Goal: Transaction & Acquisition: Purchase product/service

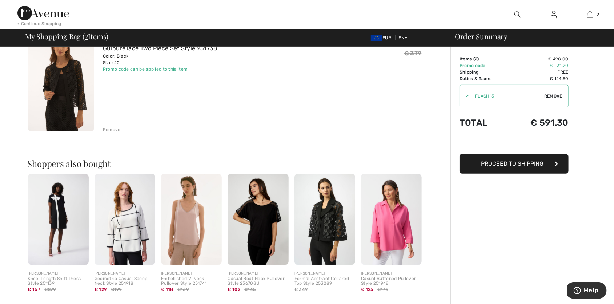
scroll to position [189, 0]
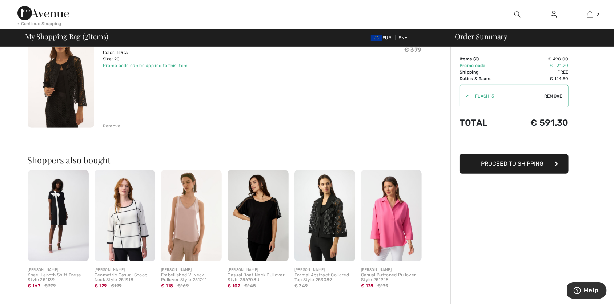
click at [47, 215] on img at bounding box center [58, 215] width 61 height 91
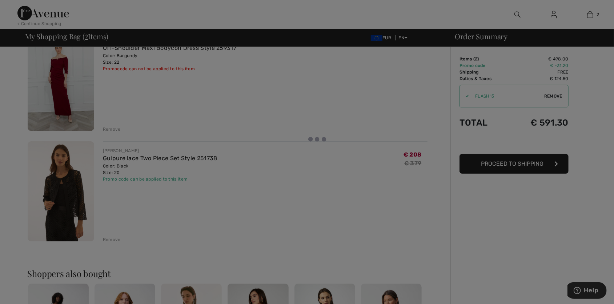
scroll to position [0, 0]
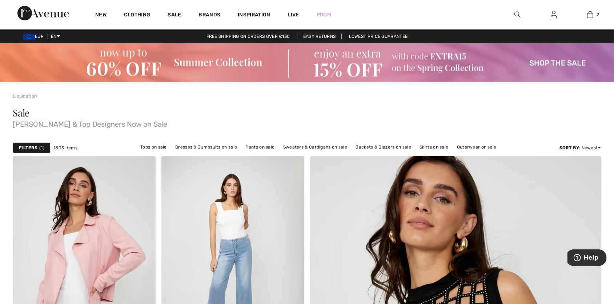
click at [40, 147] on span "1" at bounding box center [41, 147] width 5 height 7
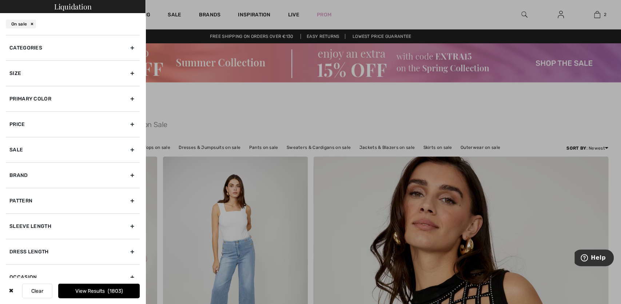
click at [37, 76] on div "Size" at bounding box center [73, 72] width 134 height 25
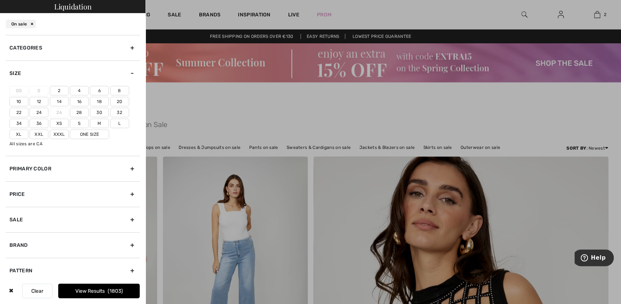
click at [57, 131] on label "Xxxl" at bounding box center [59, 133] width 19 height 9
click at [0, 0] on input"] "Xxxl" at bounding box center [0, 0] width 0 height 0
click at [45, 134] on label "Xxl" at bounding box center [38, 133] width 19 height 9
click at [0, 0] on input"] "Xxl" at bounding box center [0, 0] width 0 height 0
click at [94, 290] on button "View Results 86" at bounding box center [98, 290] width 81 height 15
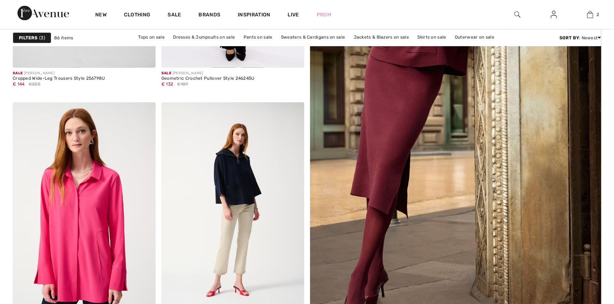
checkbox input "true"
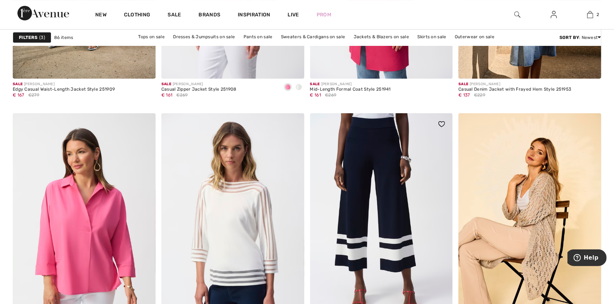
scroll to position [3744, 0]
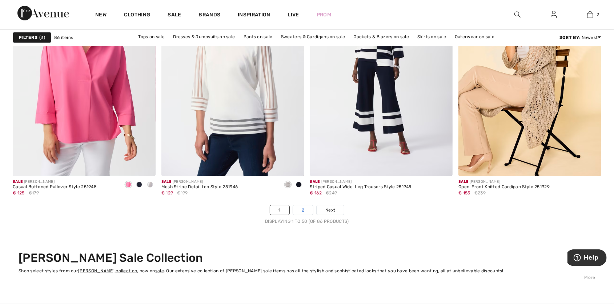
click at [302, 211] on link "2" at bounding box center [303, 209] width 20 height 9
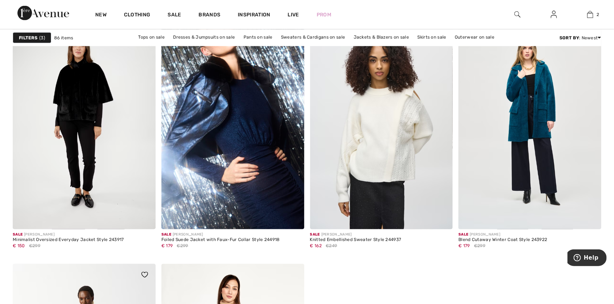
scroll to position [2421, 0]
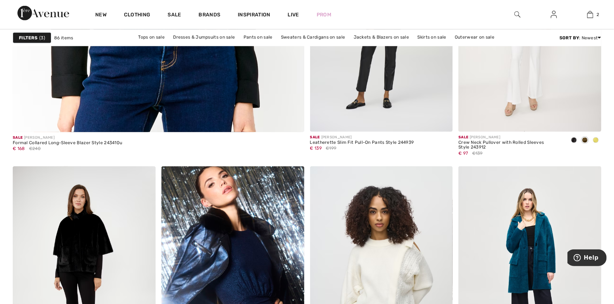
click at [37, 35] on strong "Filters" at bounding box center [28, 37] width 19 height 7
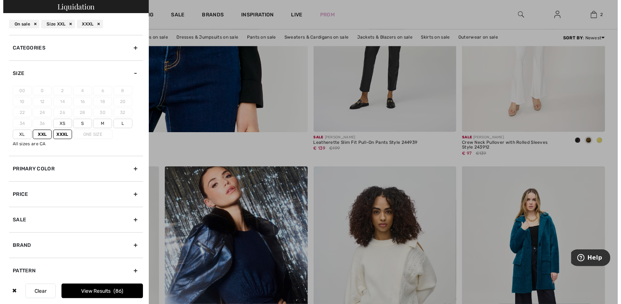
scroll to position [2438, 0]
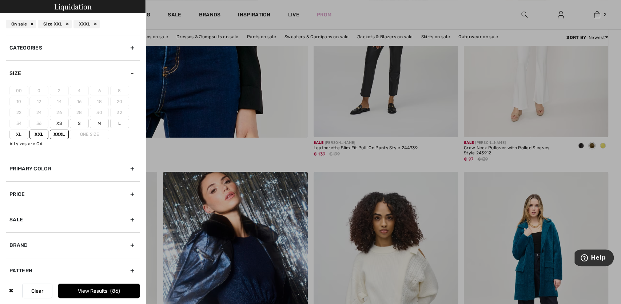
click at [59, 132] on label "Xxxl" at bounding box center [59, 133] width 19 height 9
click at [0, 0] on input"] "Xxxl" at bounding box center [0, 0] width 0 height 0
click at [38, 134] on label "Xxl" at bounding box center [38, 133] width 19 height 9
click at [0, 0] on input"] "Xxl" at bounding box center [0, 0] width 0 height 0
click at [121, 102] on label "20" at bounding box center [119, 101] width 19 height 9
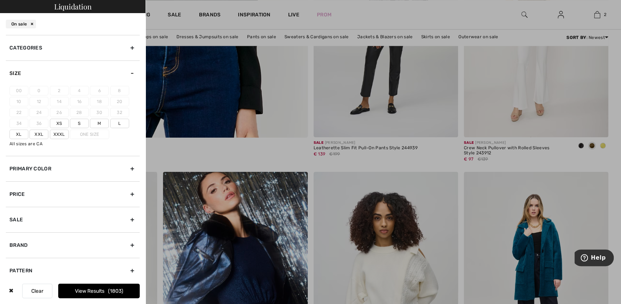
click at [169, 159] on div at bounding box center [310, 152] width 621 height 304
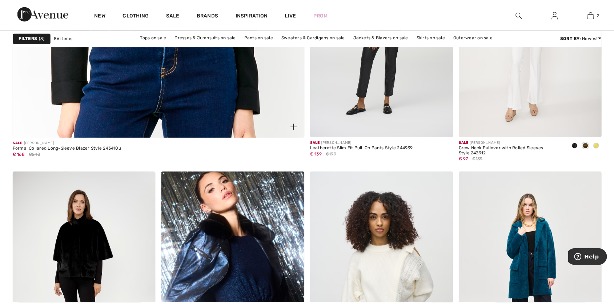
scroll to position [2421, 0]
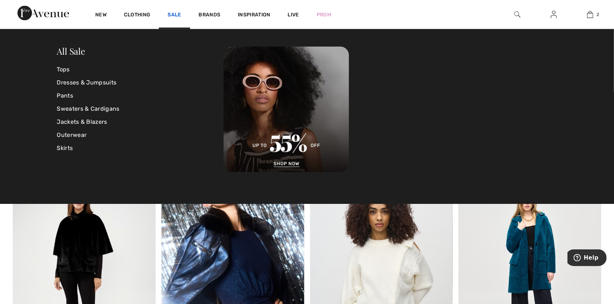
click at [174, 14] on link "Sale" at bounding box center [174, 16] width 13 height 8
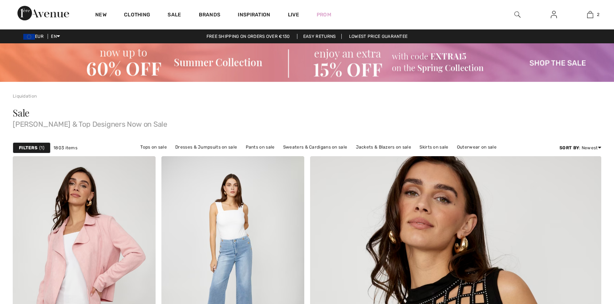
checkbox input "true"
click at [24, 148] on strong "Filters" at bounding box center [28, 147] width 19 height 7
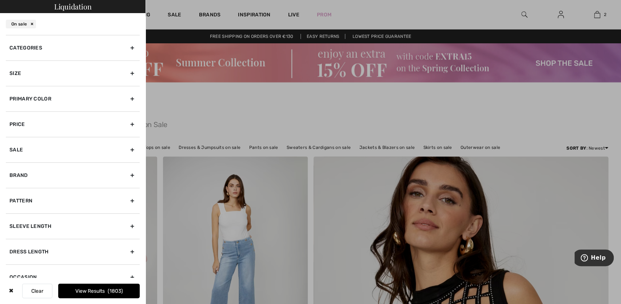
click at [51, 61] on div "Size" at bounding box center [73, 72] width 134 height 25
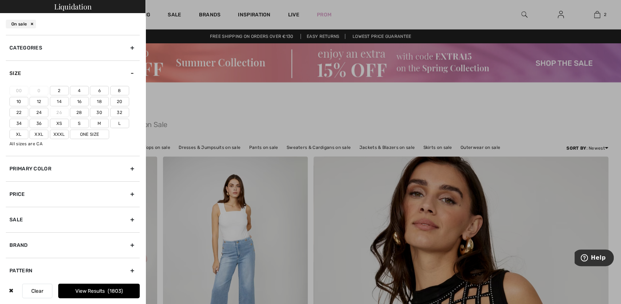
click at [44, 132] on label "Xxl" at bounding box center [38, 133] width 19 height 9
click at [0, 0] on input"] "Xxl" at bounding box center [0, 0] width 0 height 0
click at [53, 131] on label "Xxxl" at bounding box center [59, 133] width 19 height 9
click at [0, 0] on input"] "Xxxl" at bounding box center [0, 0] width 0 height 0
click at [23, 112] on label "22" at bounding box center [18, 112] width 19 height 9
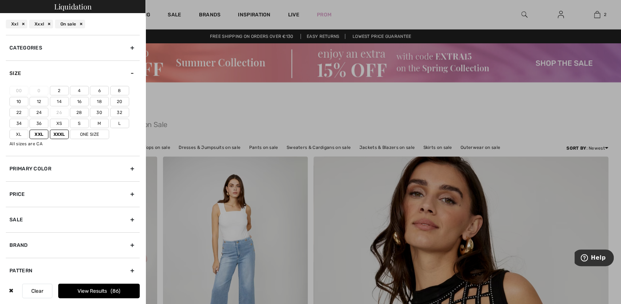
click at [0, 0] on input"] "22" at bounding box center [0, 0] width 0 height 0
click at [121, 99] on label "20" at bounding box center [119, 101] width 19 height 9
click at [0, 0] on input"] "20" at bounding box center [0, 0] width 0 height 0
click at [104, 291] on button "View Results 619" at bounding box center [98, 290] width 81 height 15
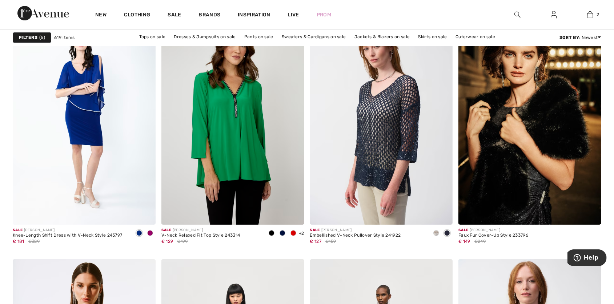
scroll to position [1475, 0]
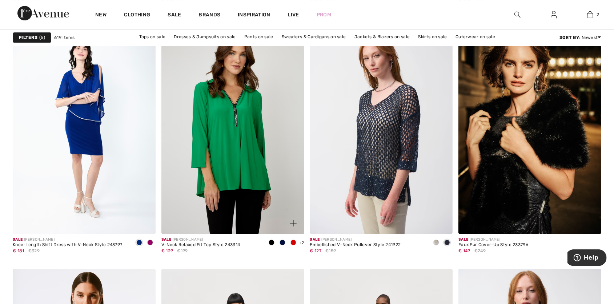
click at [296, 242] on span at bounding box center [294, 242] width 6 height 6
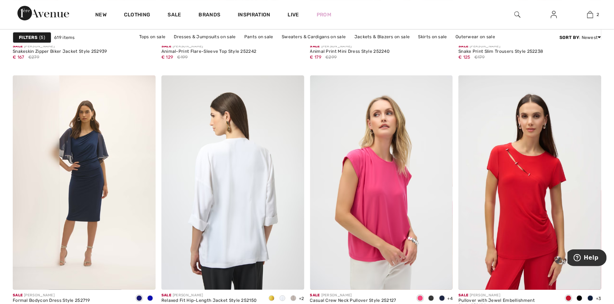
scroll to position [3782, 0]
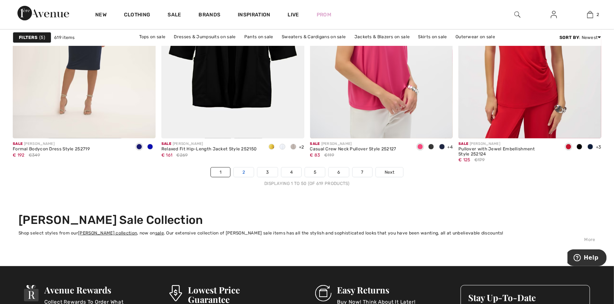
click at [243, 174] on link "2" at bounding box center [244, 171] width 20 height 9
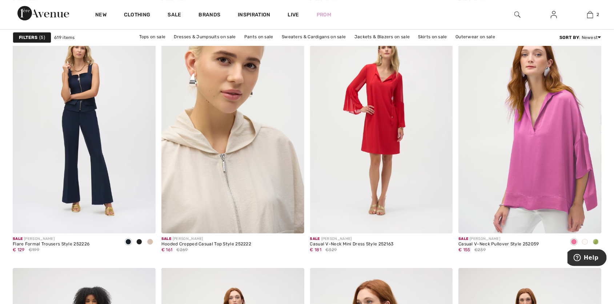
scroll to position [3442, 0]
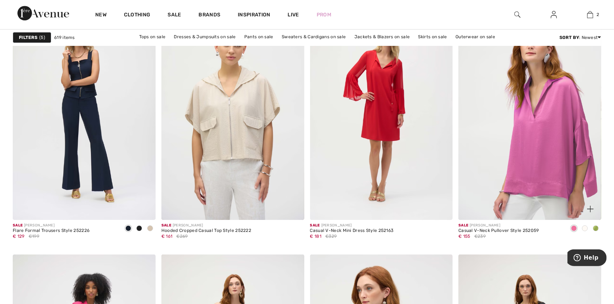
click at [597, 226] on span at bounding box center [596, 228] width 6 height 6
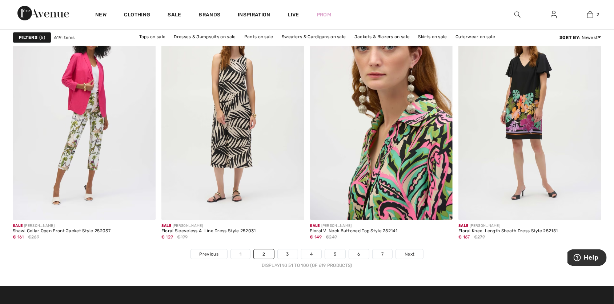
scroll to position [3744, 0]
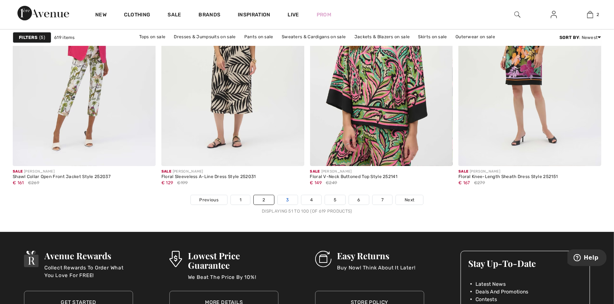
click at [290, 200] on link "3" at bounding box center [288, 199] width 20 height 9
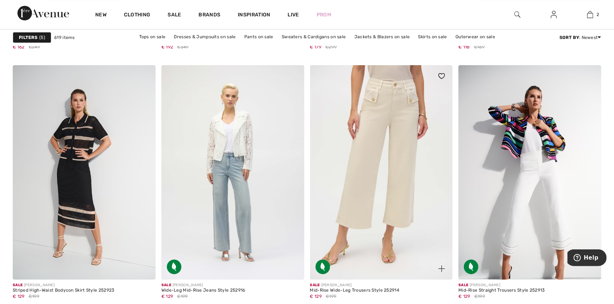
scroll to position [3782, 0]
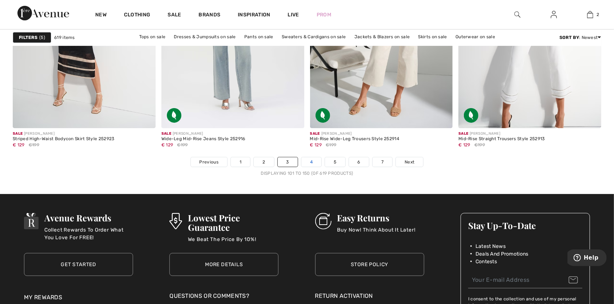
click at [315, 165] on link "4" at bounding box center [311, 161] width 20 height 9
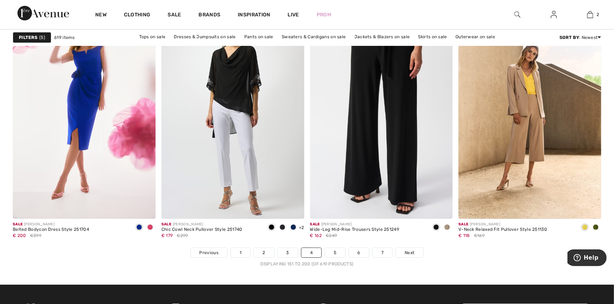
scroll to position [3820, 0]
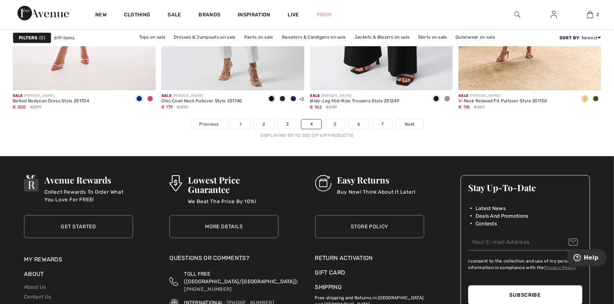
click at [340, 123] on link "5" at bounding box center [335, 123] width 20 height 9
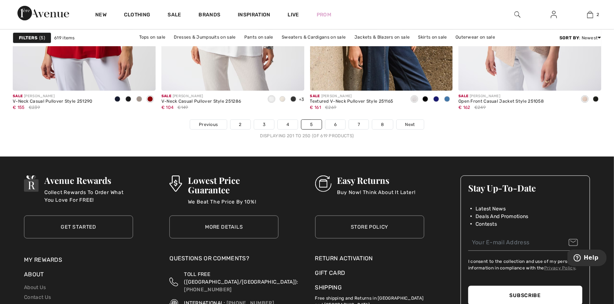
scroll to position [3820, 0]
click at [338, 120] on link "6" at bounding box center [335, 123] width 20 height 9
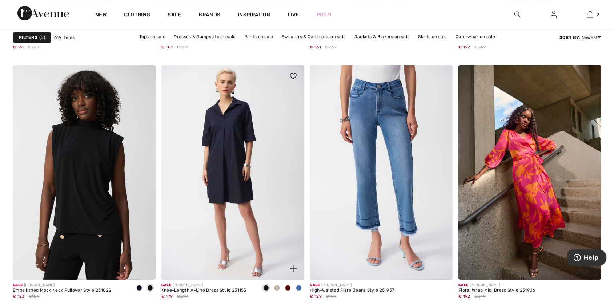
scroll to position [3744, 0]
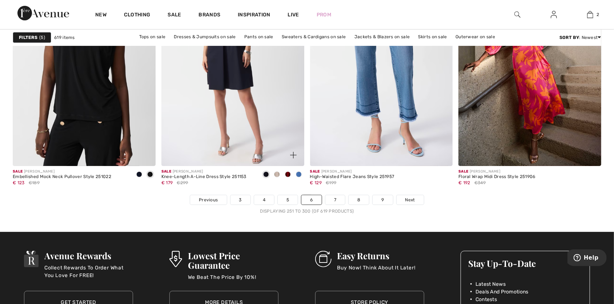
click at [276, 173] on span at bounding box center [277, 174] width 6 height 6
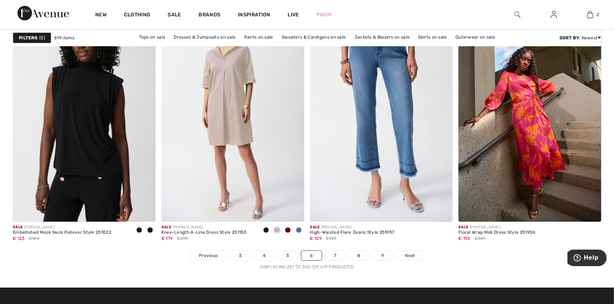
scroll to position [3669, 0]
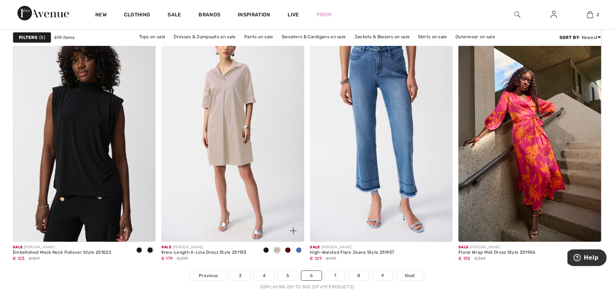
click at [286, 250] on span at bounding box center [288, 250] width 6 height 6
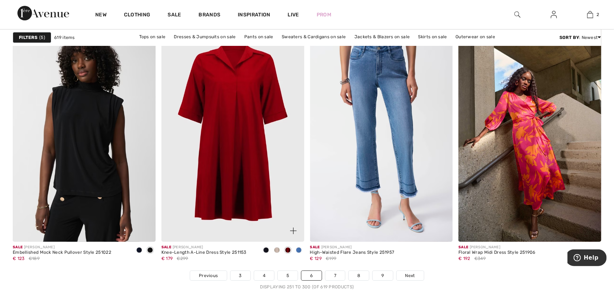
click at [281, 208] on img at bounding box center [232, 134] width 143 height 214
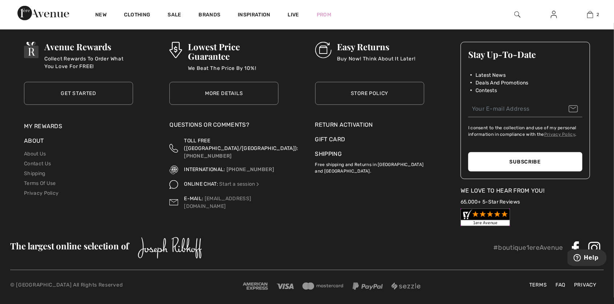
scroll to position [3804, 0]
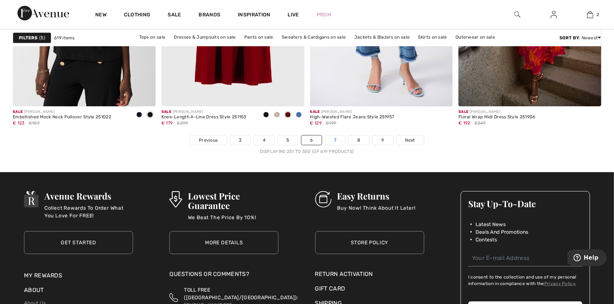
click at [335, 138] on link "7" at bounding box center [335, 139] width 20 height 9
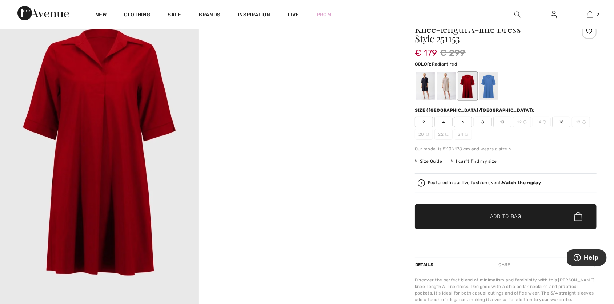
scroll to position [38, 0]
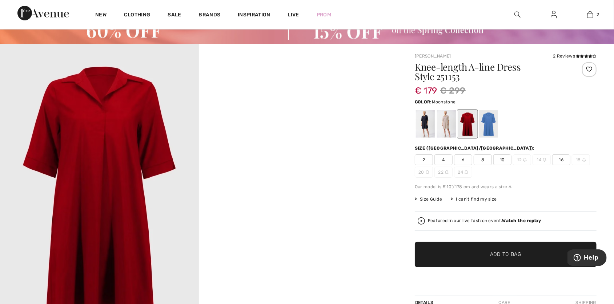
click at [447, 128] on div at bounding box center [446, 123] width 19 height 27
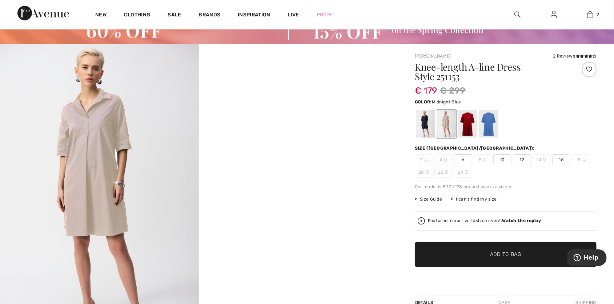
click at [428, 130] on div at bounding box center [425, 123] width 19 height 27
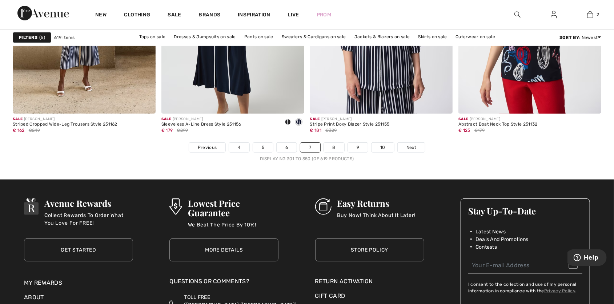
scroll to position [3782, 0]
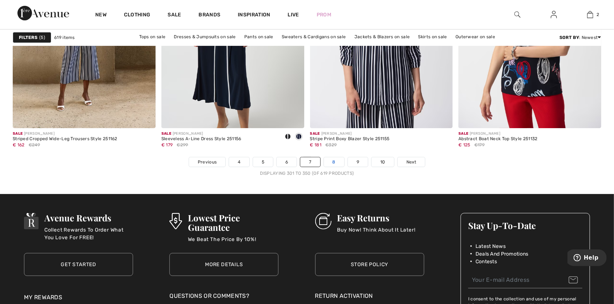
click at [336, 159] on link "8" at bounding box center [334, 161] width 20 height 9
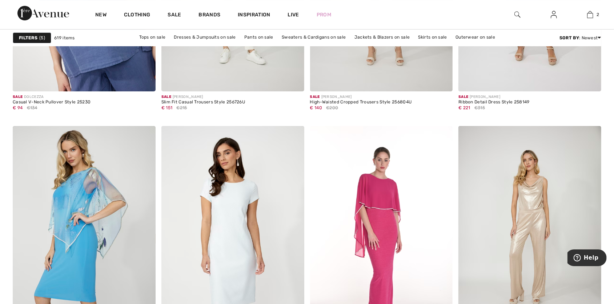
scroll to position [3669, 0]
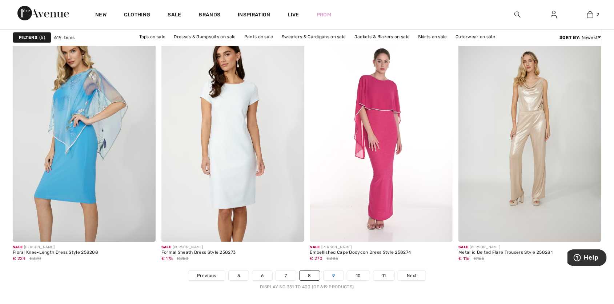
click at [334, 275] on link "9" at bounding box center [334, 275] width 20 height 9
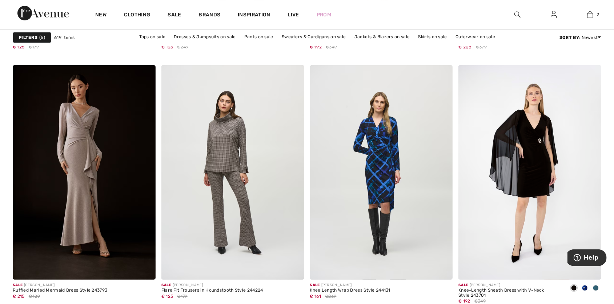
scroll to position [3782, 0]
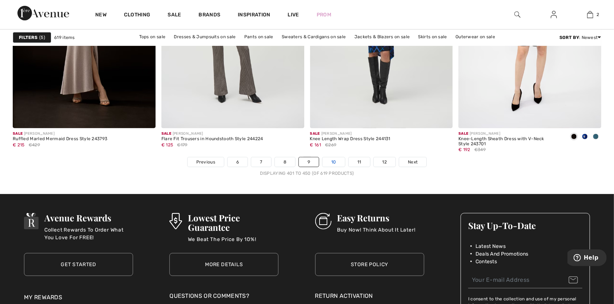
click at [337, 161] on link "10" at bounding box center [334, 161] width 23 height 9
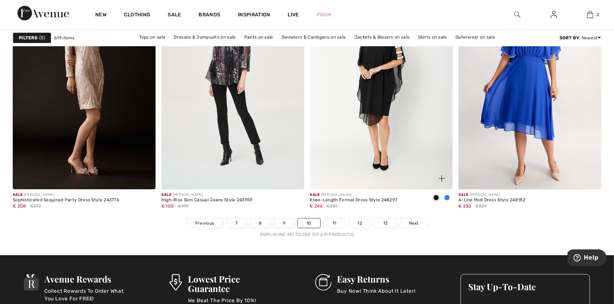
scroll to position [3782, 0]
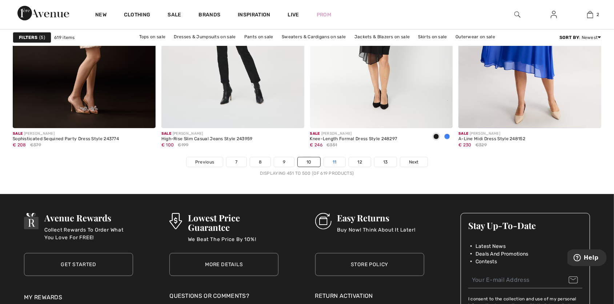
click at [339, 163] on link "11" at bounding box center [334, 161] width 21 height 9
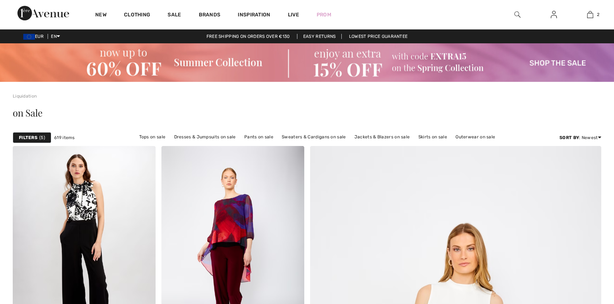
checkbox input "true"
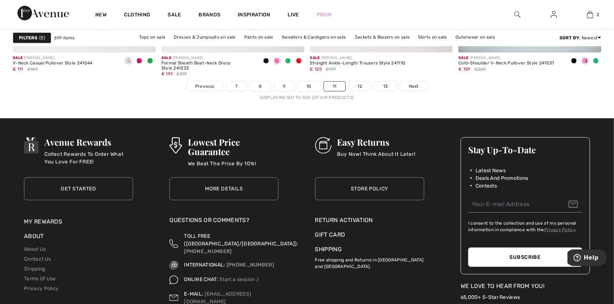
scroll to position [3744, 0]
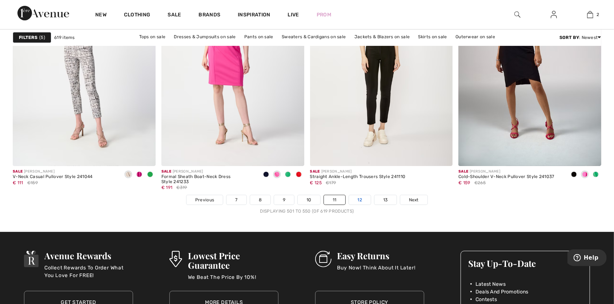
click at [357, 201] on link "12" at bounding box center [360, 199] width 22 height 9
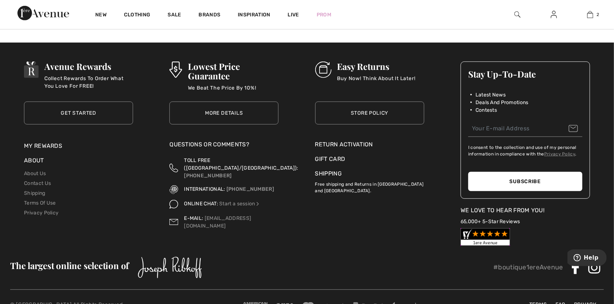
scroll to position [3744, 0]
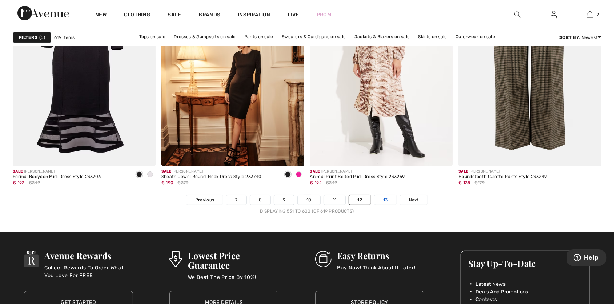
click at [384, 199] on link "13" at bounding box center [386, 199] width 22 height 9
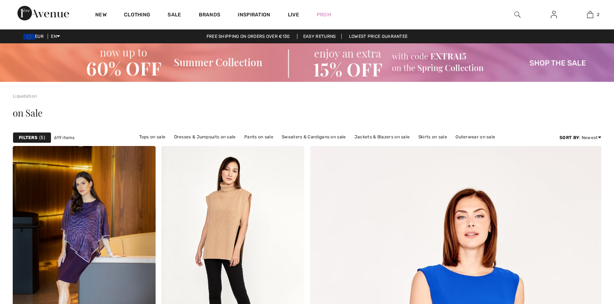
checkbox input "true"
click at [518, 14] on img at bounding box center [518, 14] width 6 height 9
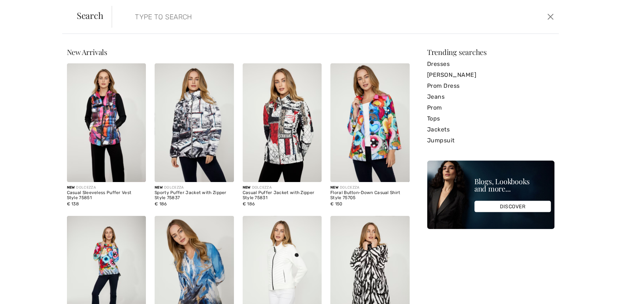
click at [285, 30] on div "Search Clear" at bounding box center [310, 17] width 497 height 34
click at [218, 19] on input "search" at bounding box center [284, 17] width 311 height 22
type input "3d"
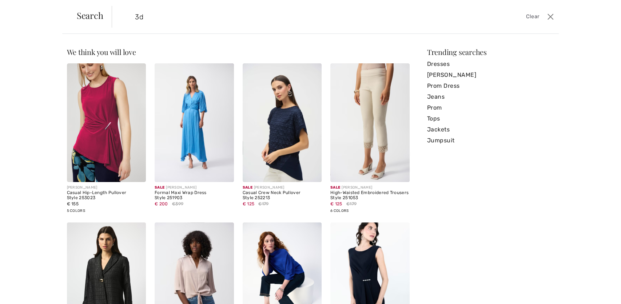
scroll to position [99, 0]
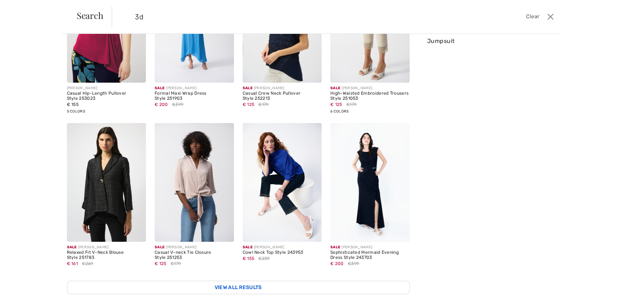
click at [224, 284] on link "View All Results" at bounding box center [238, 286] width 343 height 13
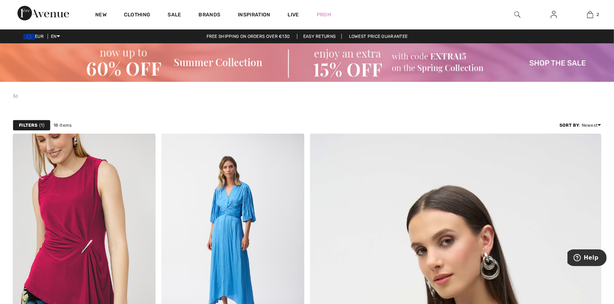
click at [518, 15] on img at bounding box center [518, 14] width 6 height 9
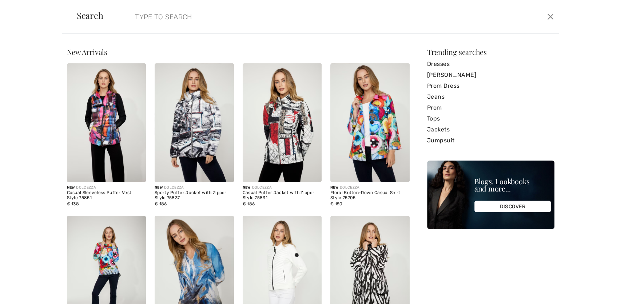
paste input "251273"
type input "251273#"
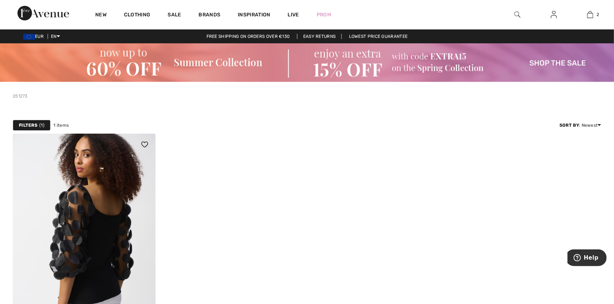
click at [121, 217] on img at bounding box center [84, 240] width 143 height 214
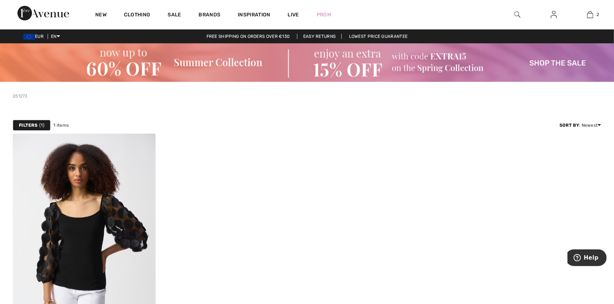
scroll to position [189, 0]
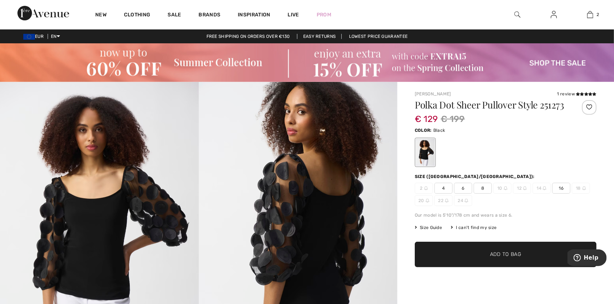
click at [515, 12] on img at bounding box center [518, 14] width 6 height 9
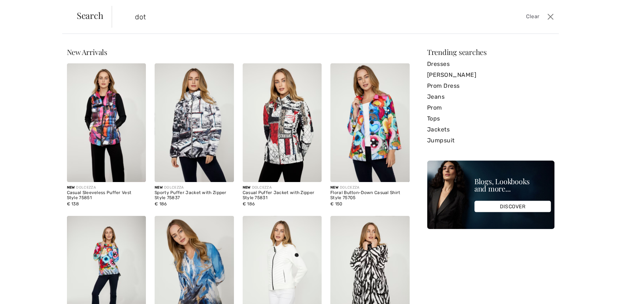
type input "dot"
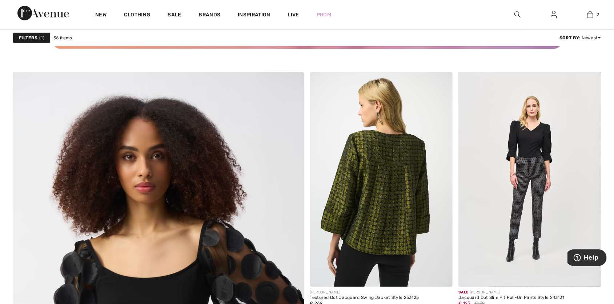
scroll to position [1815, 0]
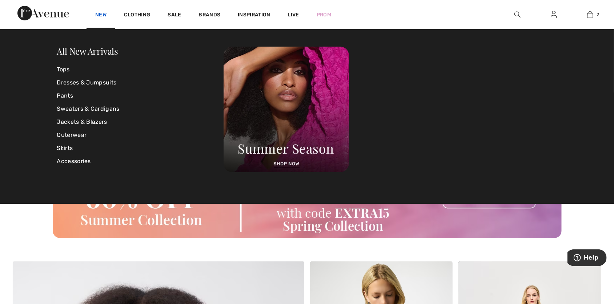
click at [103, 13] on link "New" at bounding box center [100, 16] width 11 height 8
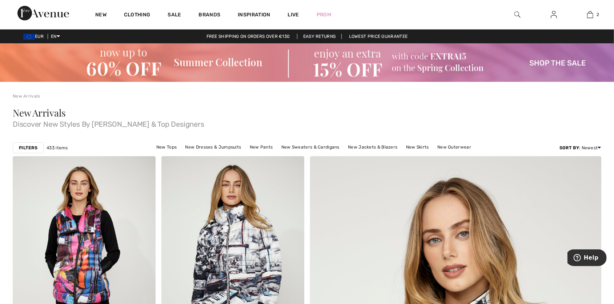
checkbox input "true"
click at [518, 11] on img at bounding box center [518, 14] width 6 height 9
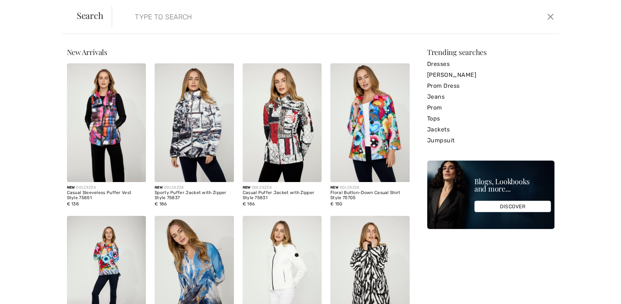
paste input "253909"
type input "253909"
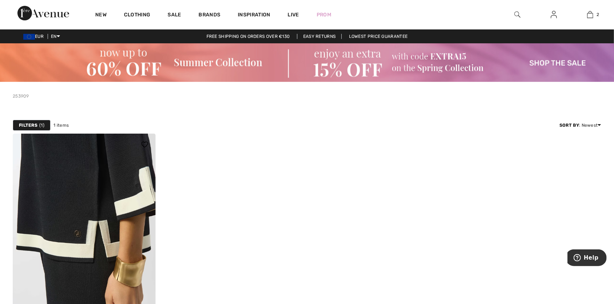
scroll to position [151, 0]
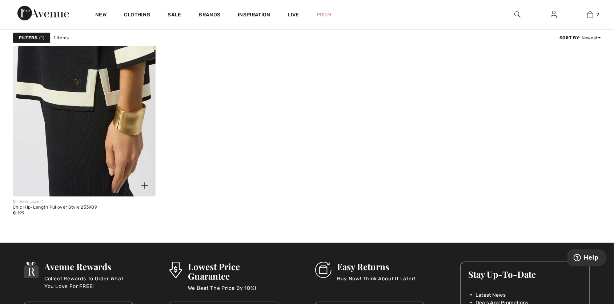
click at [69, 156] on img at bounding box center [84, 89] width 143 height 214
